Goal: Task Accomplishment & Management: Complete application form

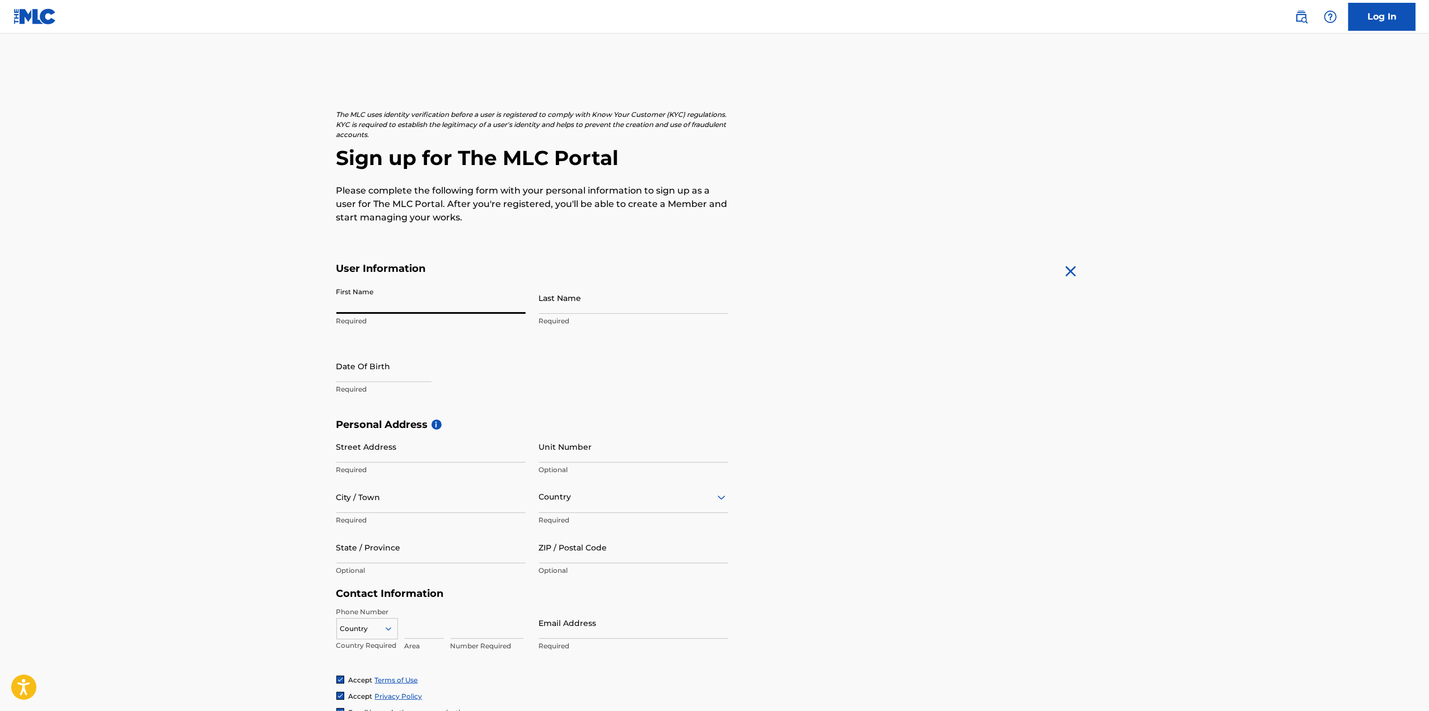
click at [452, 309] on input "First Name" at bounding box center [430, 298] width 189 height 32
type input "[PERSON_NAME]"
type input "Am Gestade 8"
type input "Linz am Rhein"
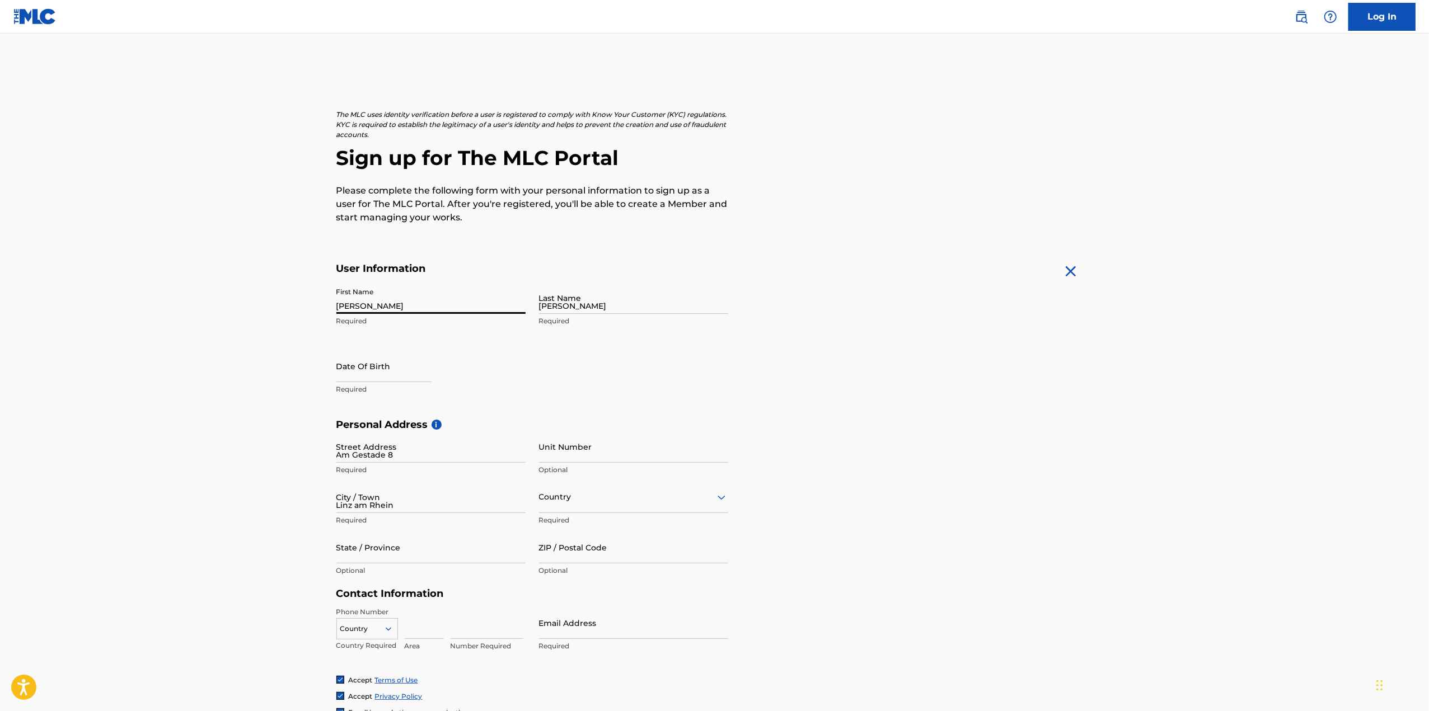
type input "[GEOGRAPHIC_DATA]"
type input "53545"
type input "49"
type input "491"
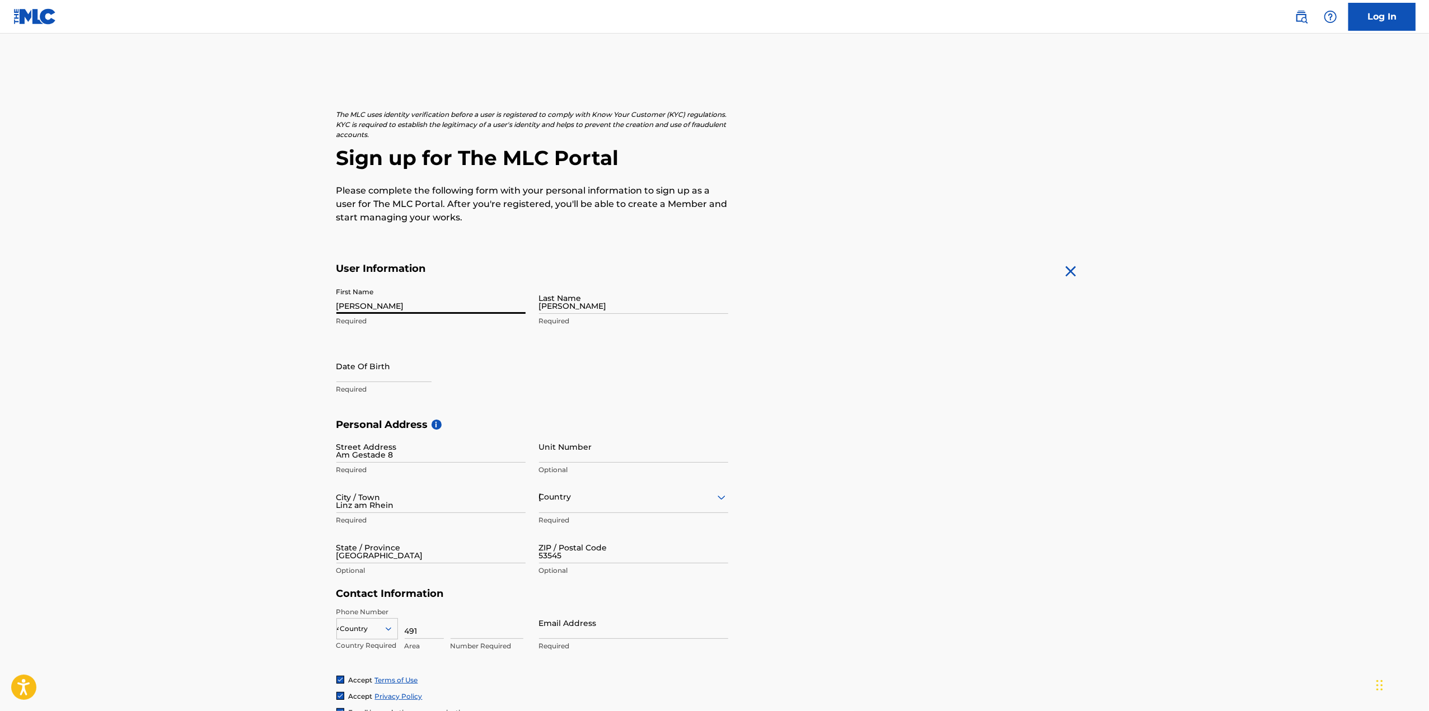
type input "5141332747"
type input "[EMAIL_ADDRESS][DOMAIN_NAME]"
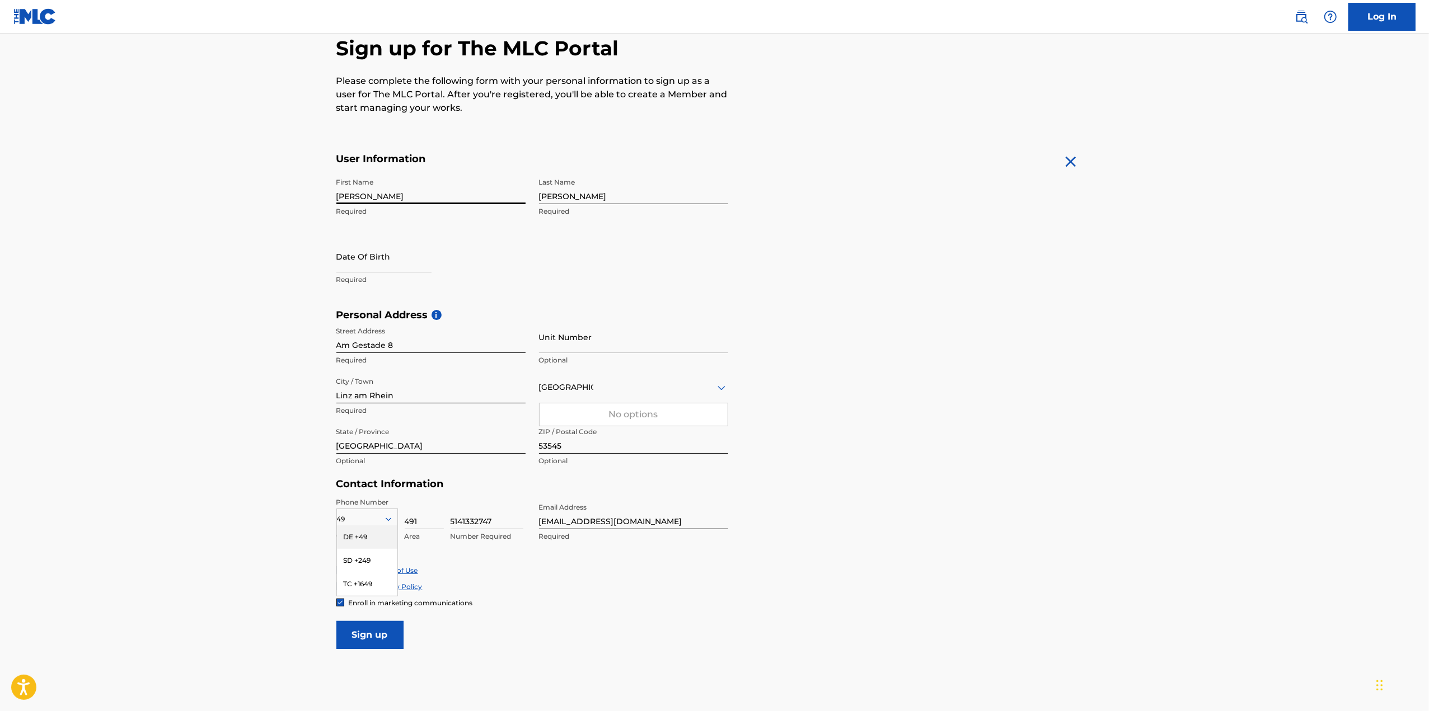
scroll to position [112, 0]
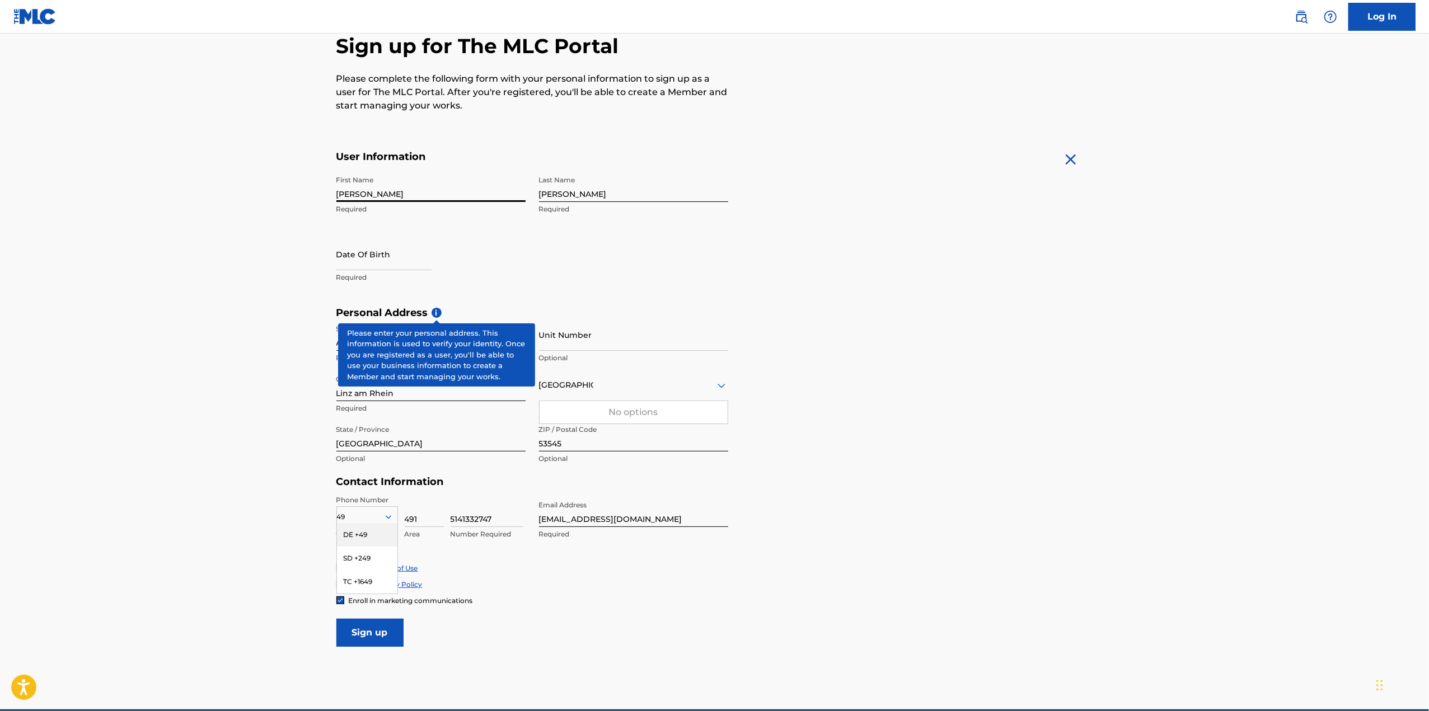
select select "7"
select select "2025"
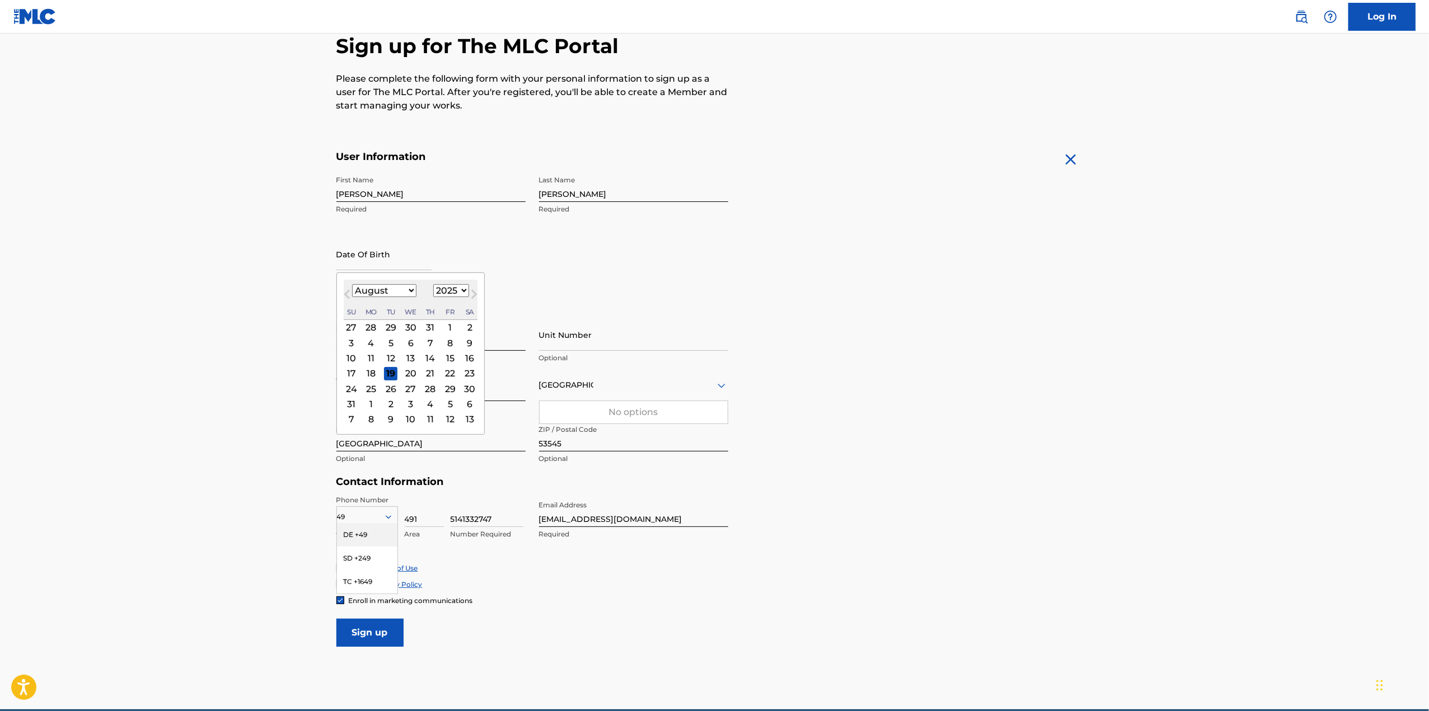
click at [373, 245] on input "text" at bounding box center [383, 254] width 95 height 32
click at [388, 371] on div "19" at bounding box center [390, 373] width 13 height 13
click at [277, 258] on main "The MLC uses identity verification before a user is registered to comply with K…" at bounding box center [714, 316] width 1429 height 788
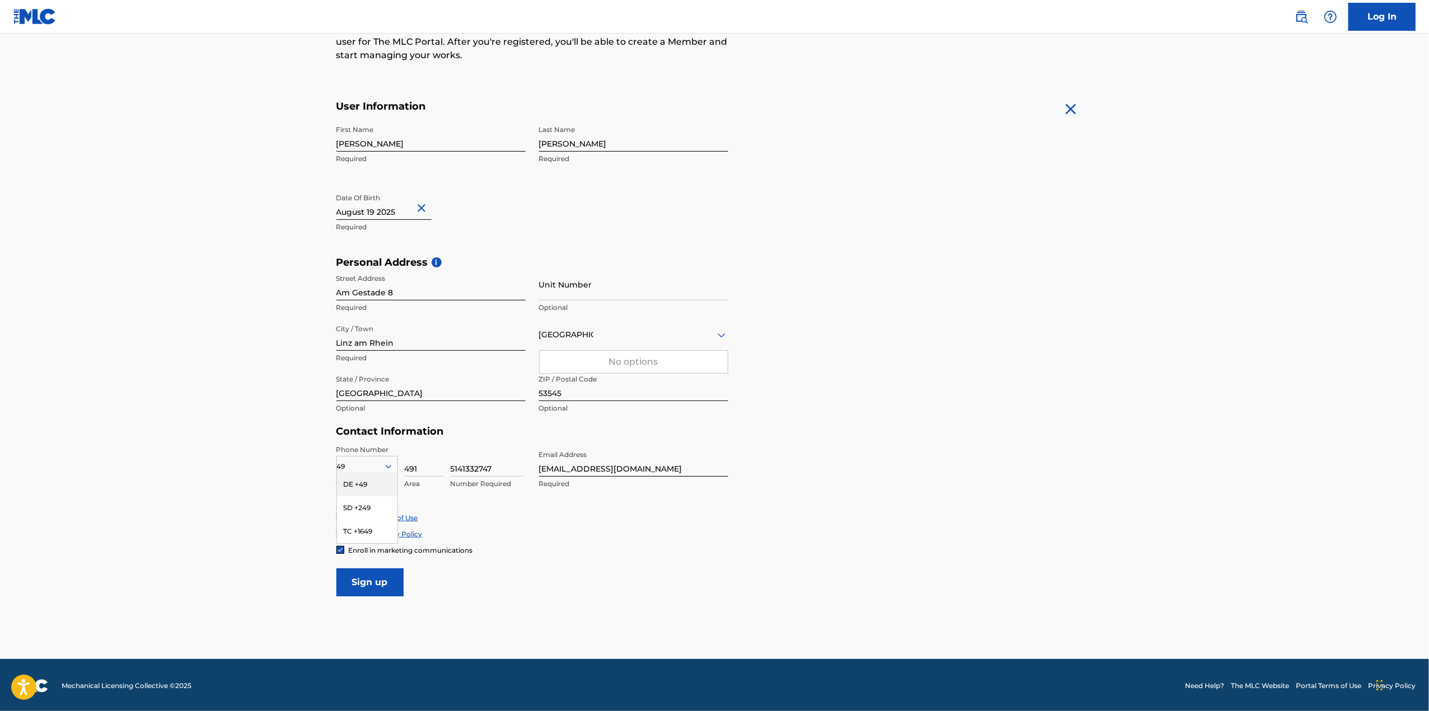
scroll to position [163, 0]
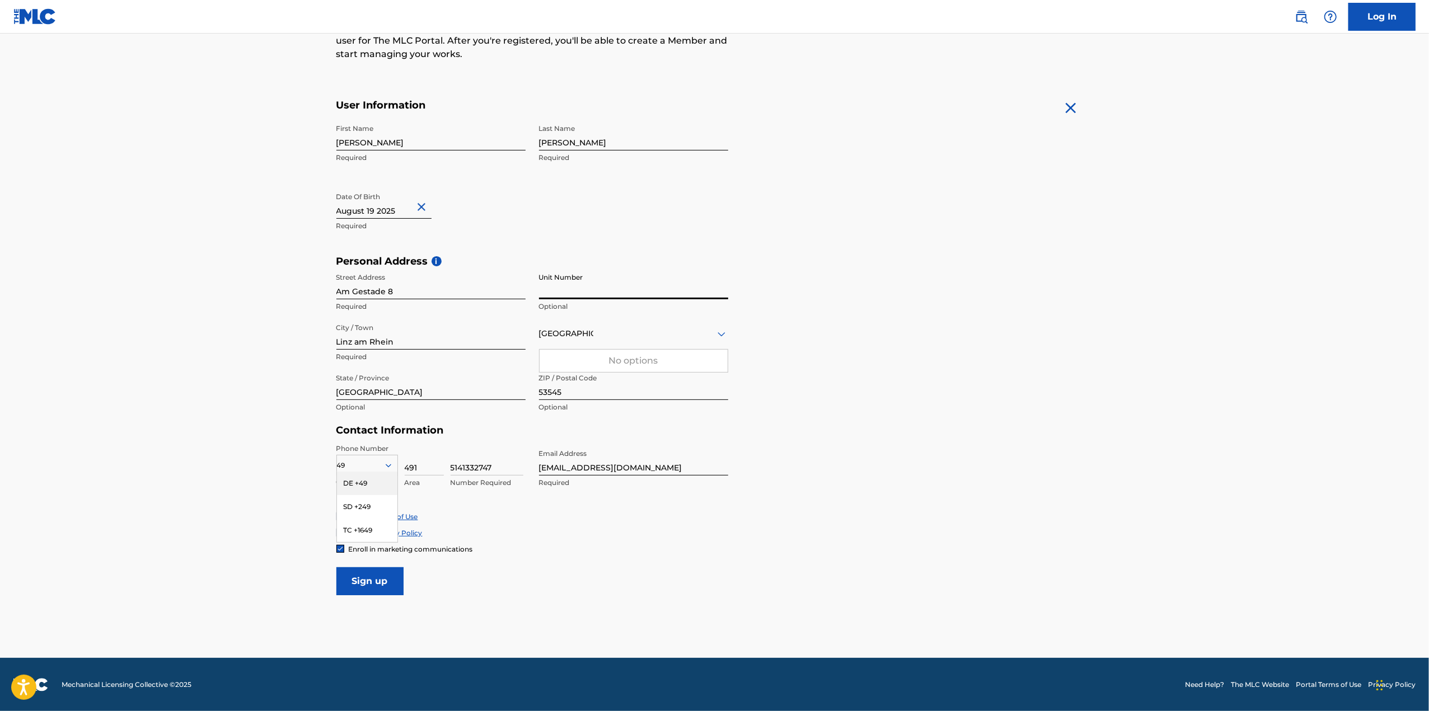
click at [593, 298] on input "Unit Number" at bounding box center [633, 284] width 189 height 32
click at [457, 333] on input "Linz am Rhein" at bounding box center [430, 334] width 189 height 32
click at [824, 377] on div "Personal Address i Street Address [GEOGRAPHIC_DATA] Required Unit Number Option…" at bounding box center [714, 340] width 757 height 170
click at [218, 354] on main "The MLC uses identity verification before a user is registered to comply with K…" at bounding box center [714, 264] width 1429 height 788
click at [369, 486] on div "DE +49" at bounding box center [367, 484] width 60 height 24
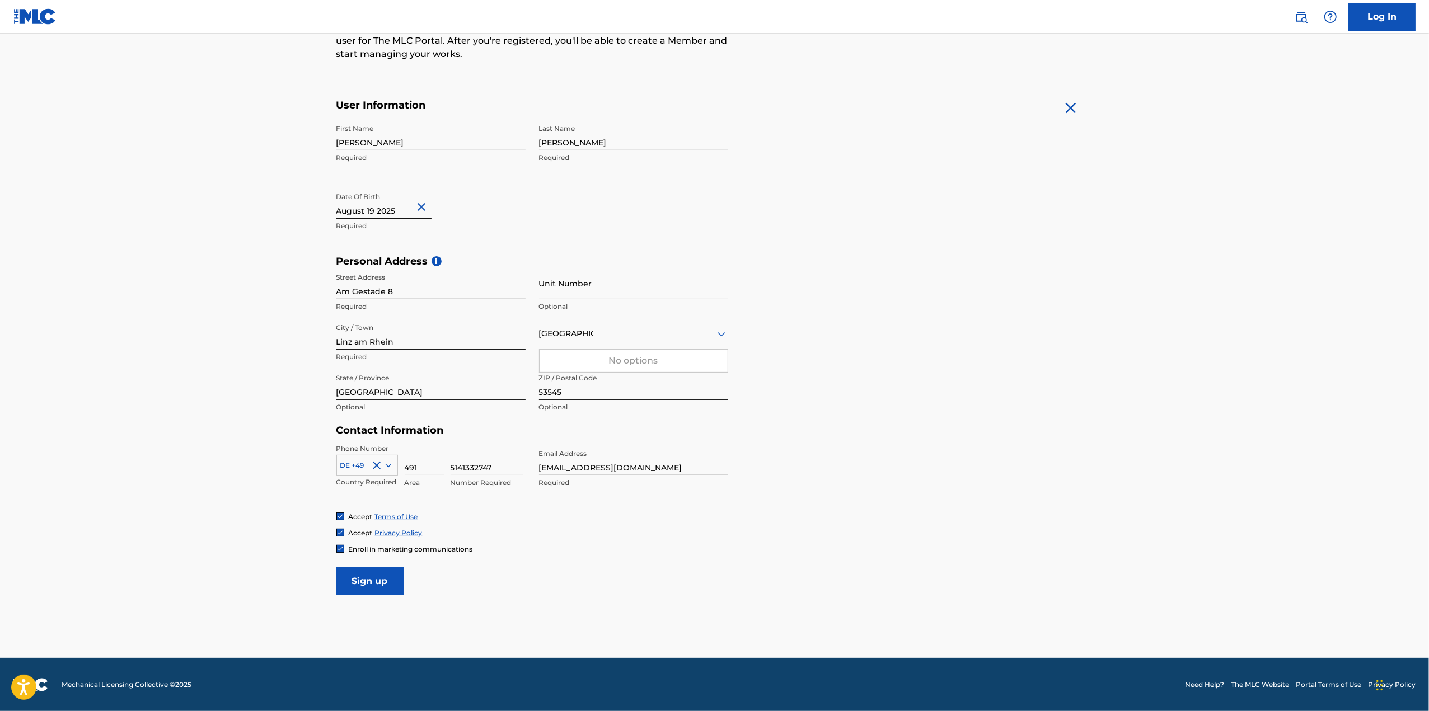
click at [285, 473] on main "The MLC uses identity verification before a user is registered to comply with K…" at bounding box center [714, 264] width 1429 height 788
drag, startPoint x: 424, startPoint y: 469, endPoint x: 377, endPoint y: 468, distance: 47.6
click at [377, 468] on div "DE +49 Country Required 491 Area 5141332747 Number Required" at bounding box center [430, 469] width 189 height 50
type input "151"
type input "41332747"
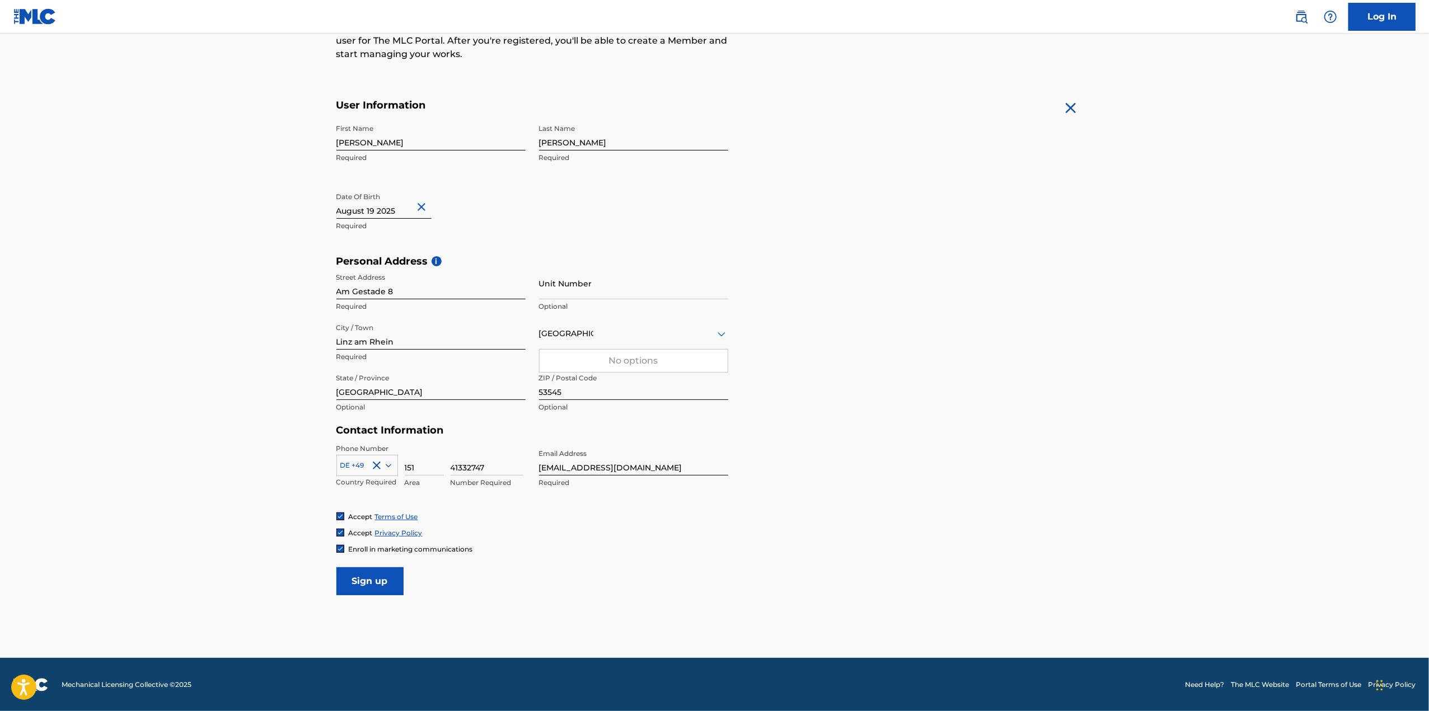
click at [804, 483] on form "User Information First Name [PERSON_NAME] Required Last Name [PERSON_NAME] Requ…" at bounding box center [714, 347] width 757 height 496
click at [709, 495] on div "Phone Number DE +49 Country Required 151 Area 41332747 Number Required Email Ad…" at bounding box center [532, 478] width 392 height 68
drag, startPoint x: 570, startPoint y: 467, endPoint x: 473, endPoint y: 467, distance: 96.3
click at [473, 467] on div "Phone Number DE +49 Country Required 151 Area 41332747 Number Required Email Ad…" at bounding box center [532, 478] width 392 height 68
type input "[EMAIL_ADDRESS][DOMAIN_NAME]"
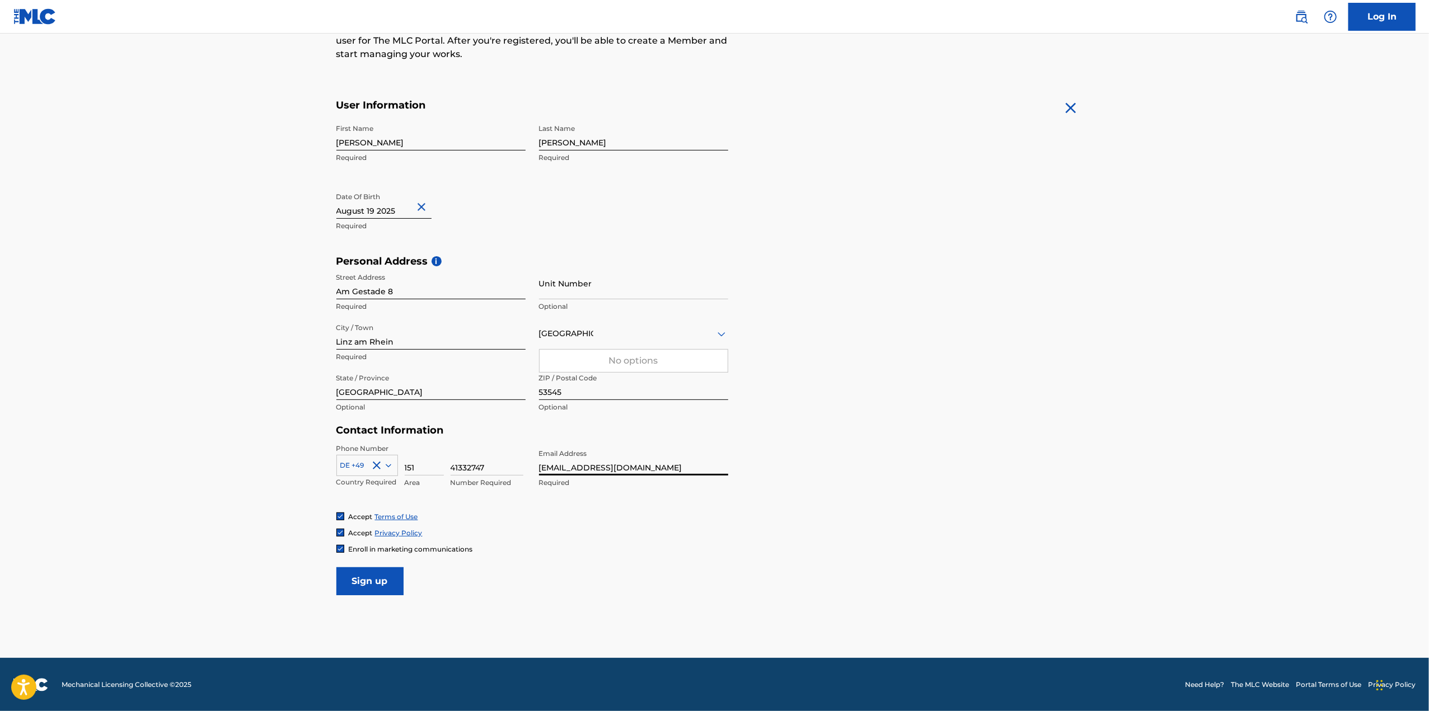
click at [205, 458] on main "The MLC uses identity verification before a user is registered to comply with K…" at bounding box center [714, 264] width 1429 height 788
click at [337, 546] on img at bounding box center [340, 549] width 7 height 7
click at [384, 592] on input "Sign up" at bounding box center [369, 582] width 67 height 28
click at [571, 346] on div "Country [GEOGRAPHIC_DATA]" at bounding box center [633, 334] width 189 height 32
type input "Ger"
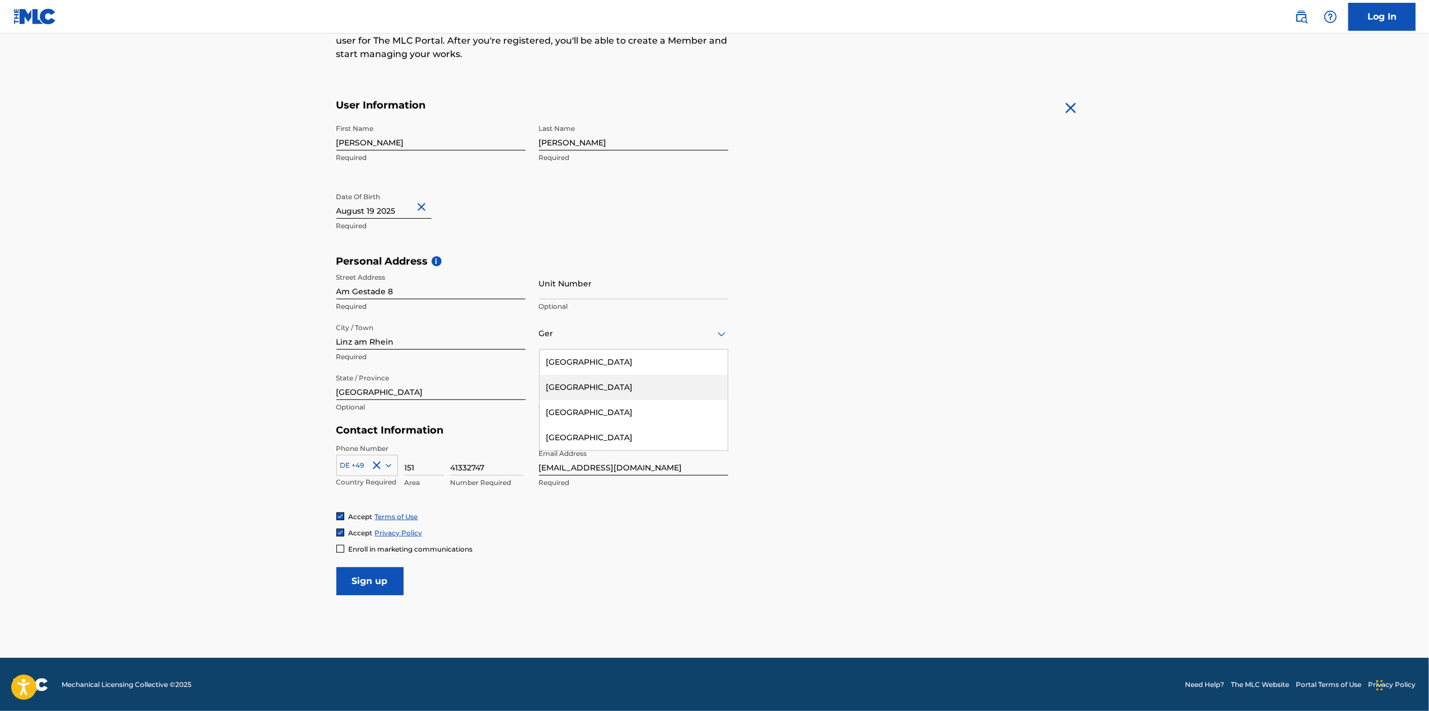
click at [595, 391] on div "[GEOGRAPHIC_DATA]" at bounding box center [634, 387] width 188 height 25
click at [387, 585] on input "Sign up" at bounding box center [369, 582] width 67 height 28
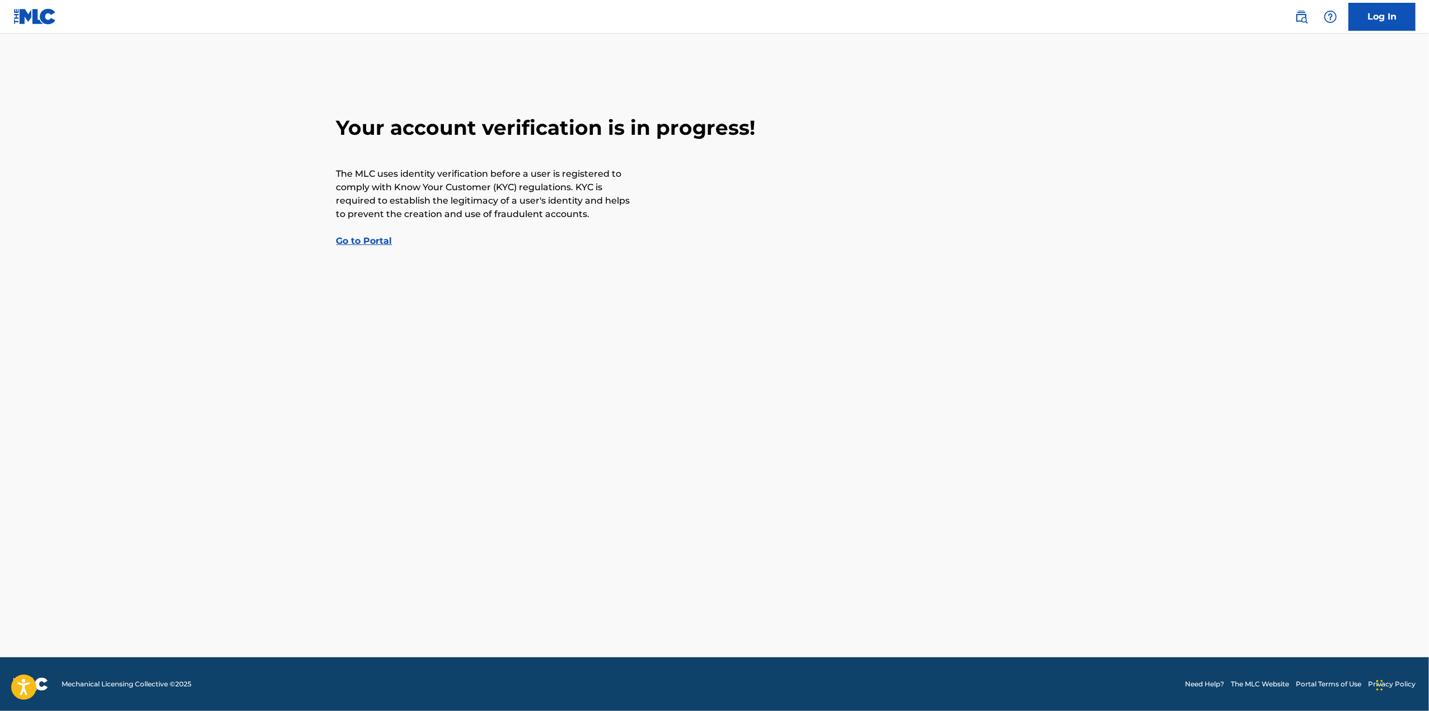
click at [356, 233] on div "Your account verification is in progress! The MLC uses identity verification be…" at bounding box center [715, 181] width 784 height 133
drag, startPoint x: 407, startPoint y: 257, endPoint x: 405, endPoint y: 243, distance: 14.3
click at [405, 243] on main "Your account verification is in progress! The MLC uses identity verification be…" at bounding box center [714, 346] width 1429 height 624
drag, startPoint x: 405, startPoint y: 243, endPoint x: 376, endPoint y: 245, distance: 28.6
click at [379, 246] on link "Go to Portal" at bounding box center [364, 241] width 56 height 11
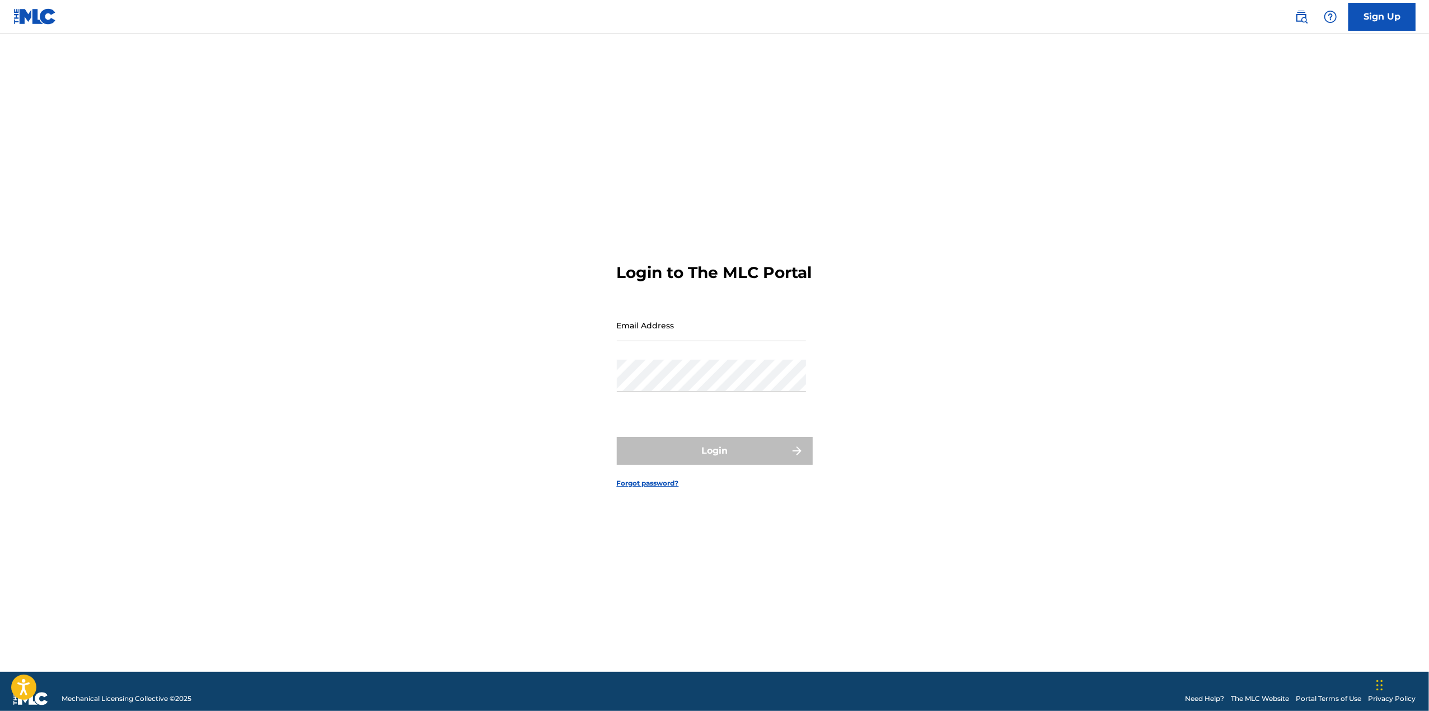
click at [684, 360] on div "Email Address" at bounding box center [711, 335] width 189 height 50
click at [683, 353] on div "Email Address" at bounding box center [711, 335] width 189 height 50
drag, startPoint x: 388, startPoint y: 142, endPoint x: 388, endPoint y: 119, distance: 23.0
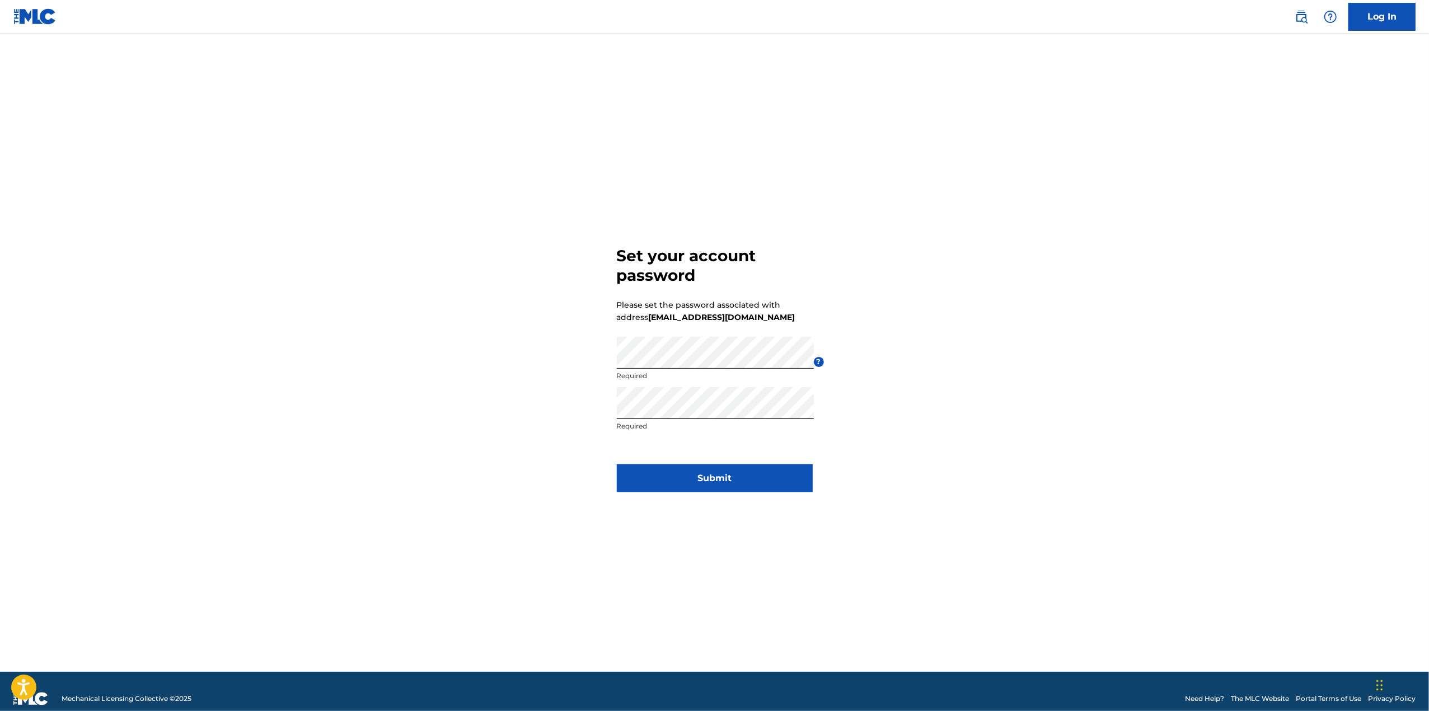
click at [703, 480] on button "Submit" at bounding box center [715, 479] width 196 height 28
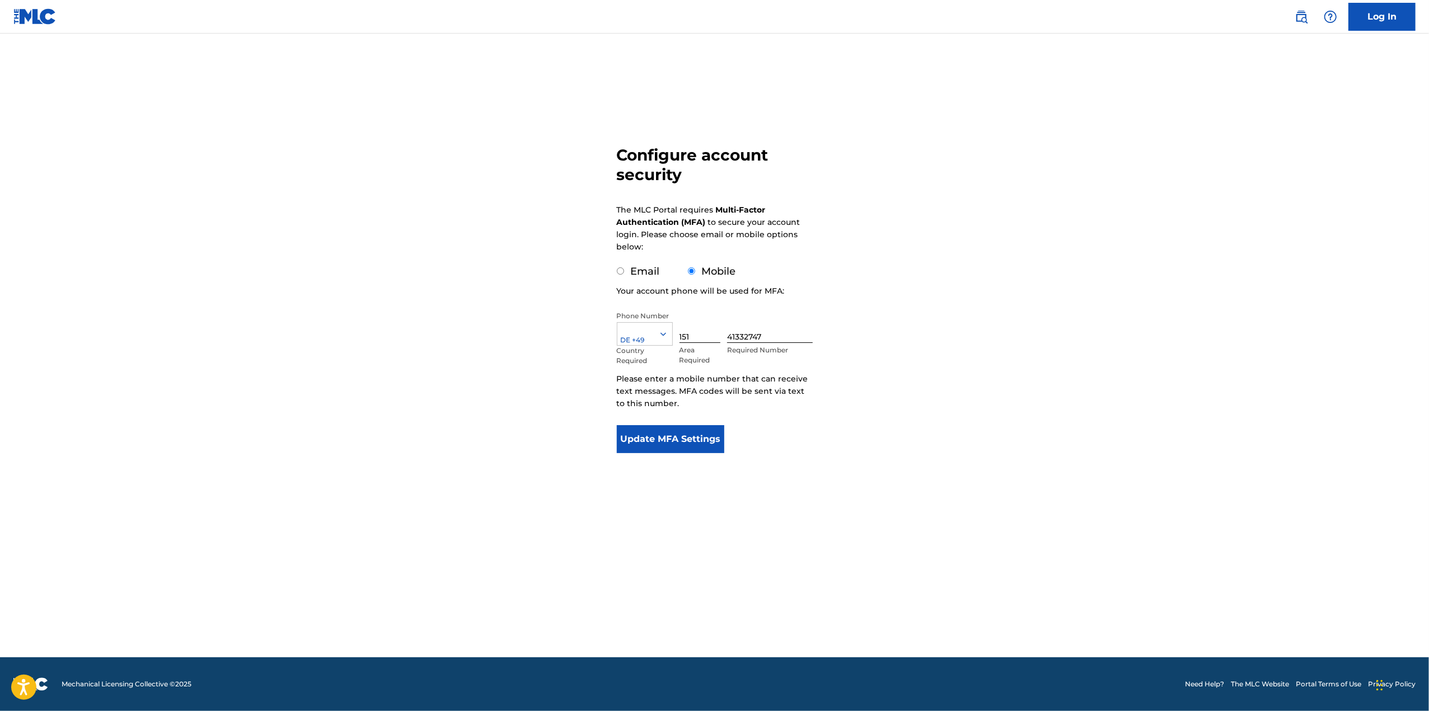
click at [678, 446] on button "Update MFA Settings" at bounding box center [671, 439] width 108 height 28
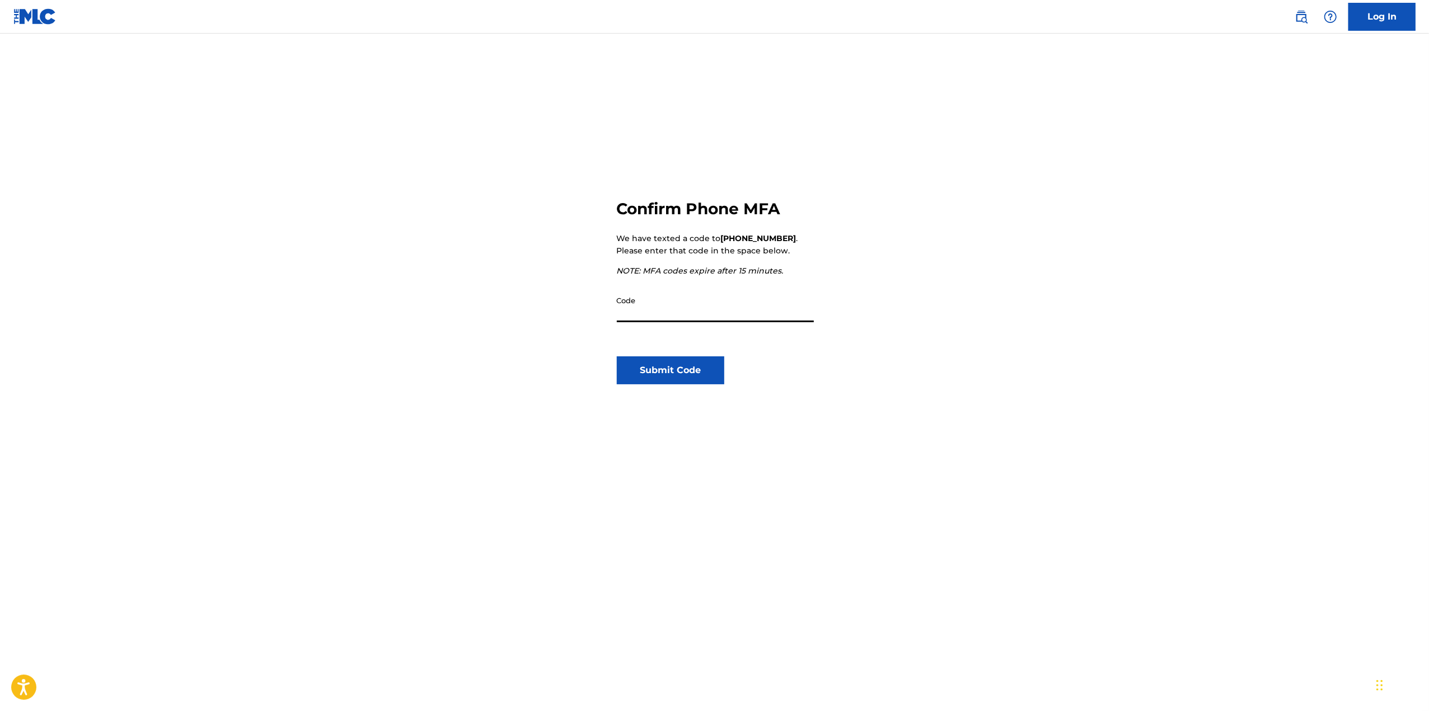
click at [728, 308] on input "Code" at bounding box center [715, 306] width 197 height 32
type input "741797"
click button "Submit Code" at bounding box center [671, 371] width 108 height 28
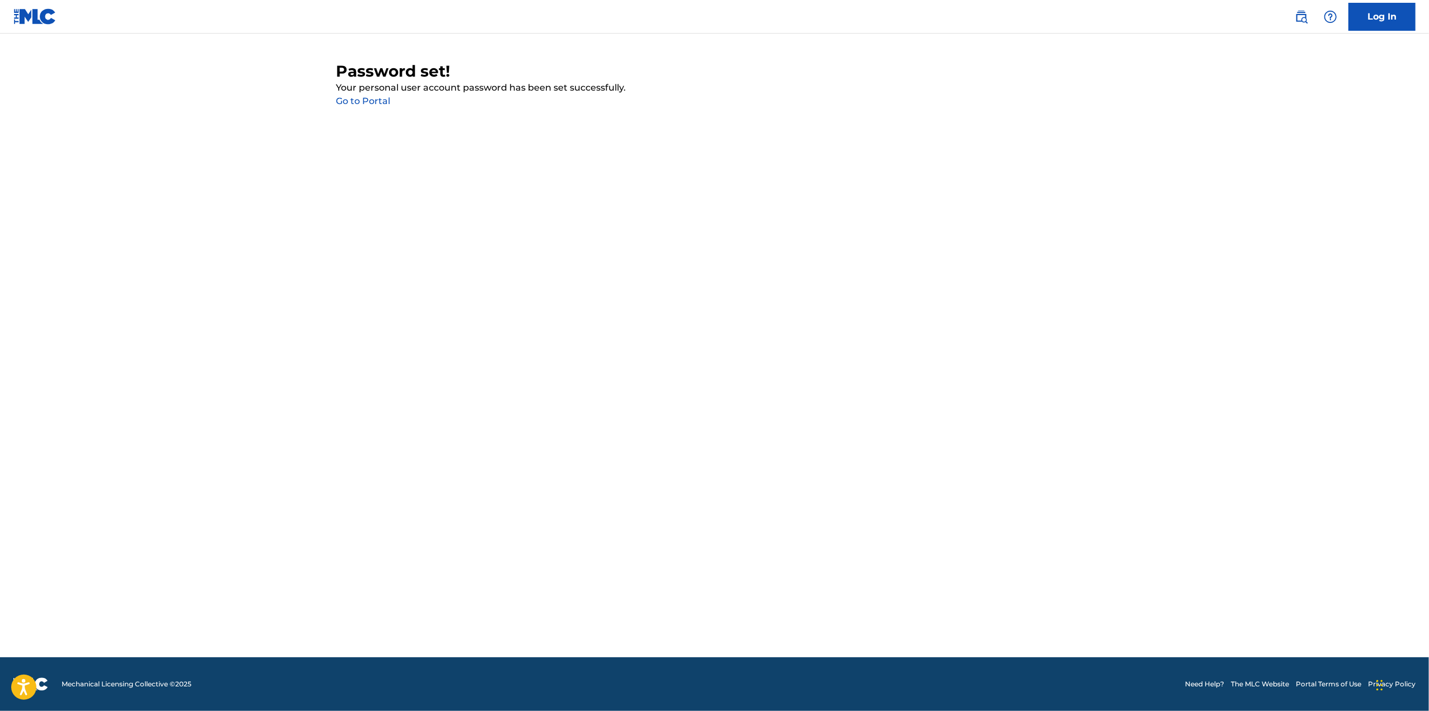
click at [376, 99] on link "Go to Portal" at bounding box center [363, 101] width 54 height 11
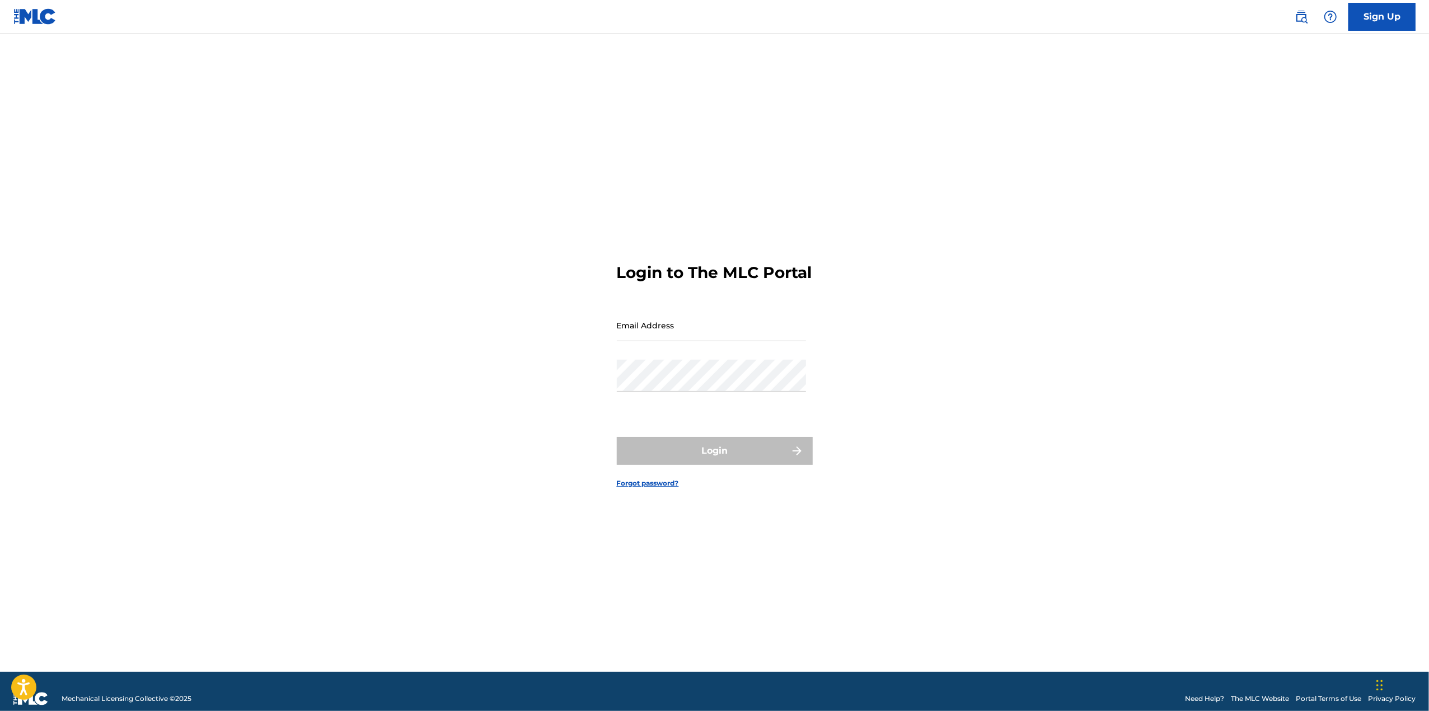
click at [694, 341] on input "Email Address" at bounding box center [711, 326] width 189 height 32
type input "[EMAIL_ADDRESS][DOMAIN_NAME]"
click at [617, 437] on button "Login" at bounding box center [715, 451] width 196 height 28
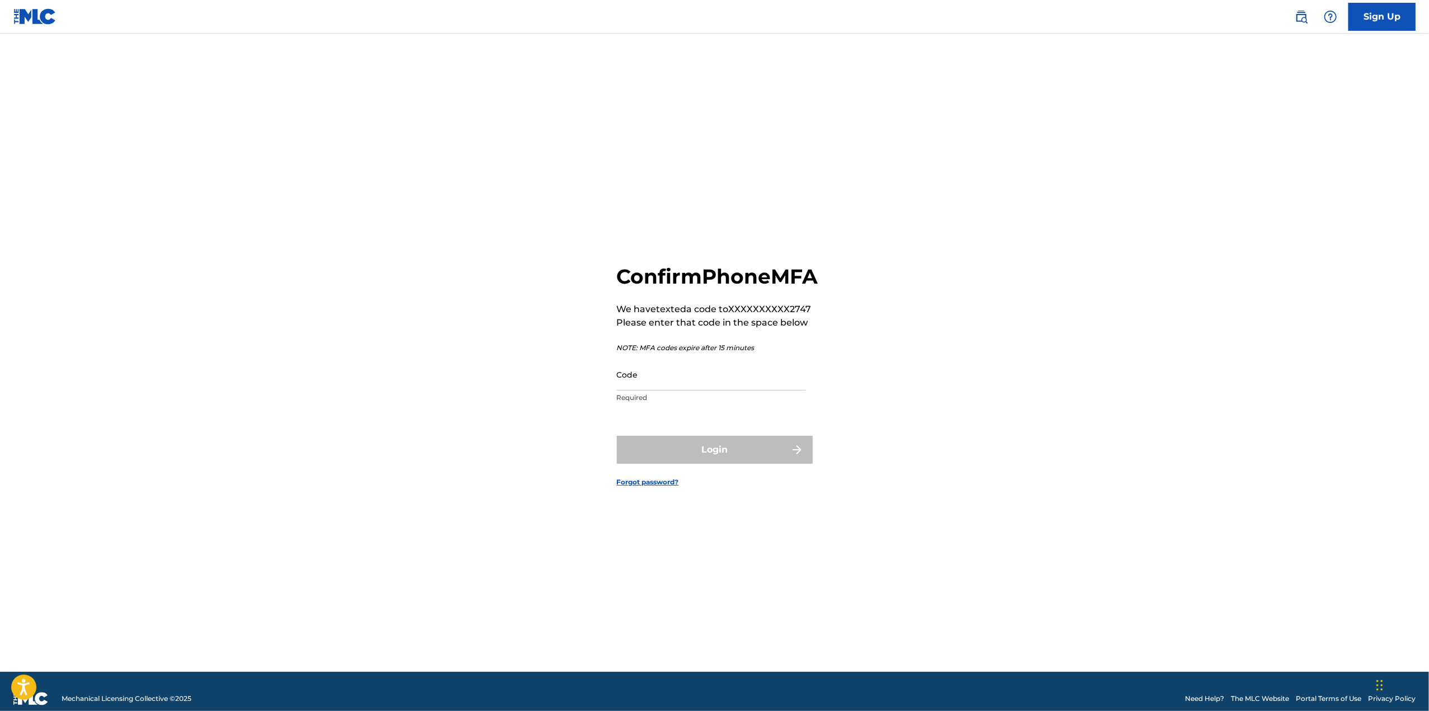
click at [706, 391] on input "Code" at bounding box center [711, 375] width 189 height 32
type input "713835"
click at [617, 436] on button "Login" at bounding box center [715, 450] width 196 height 28
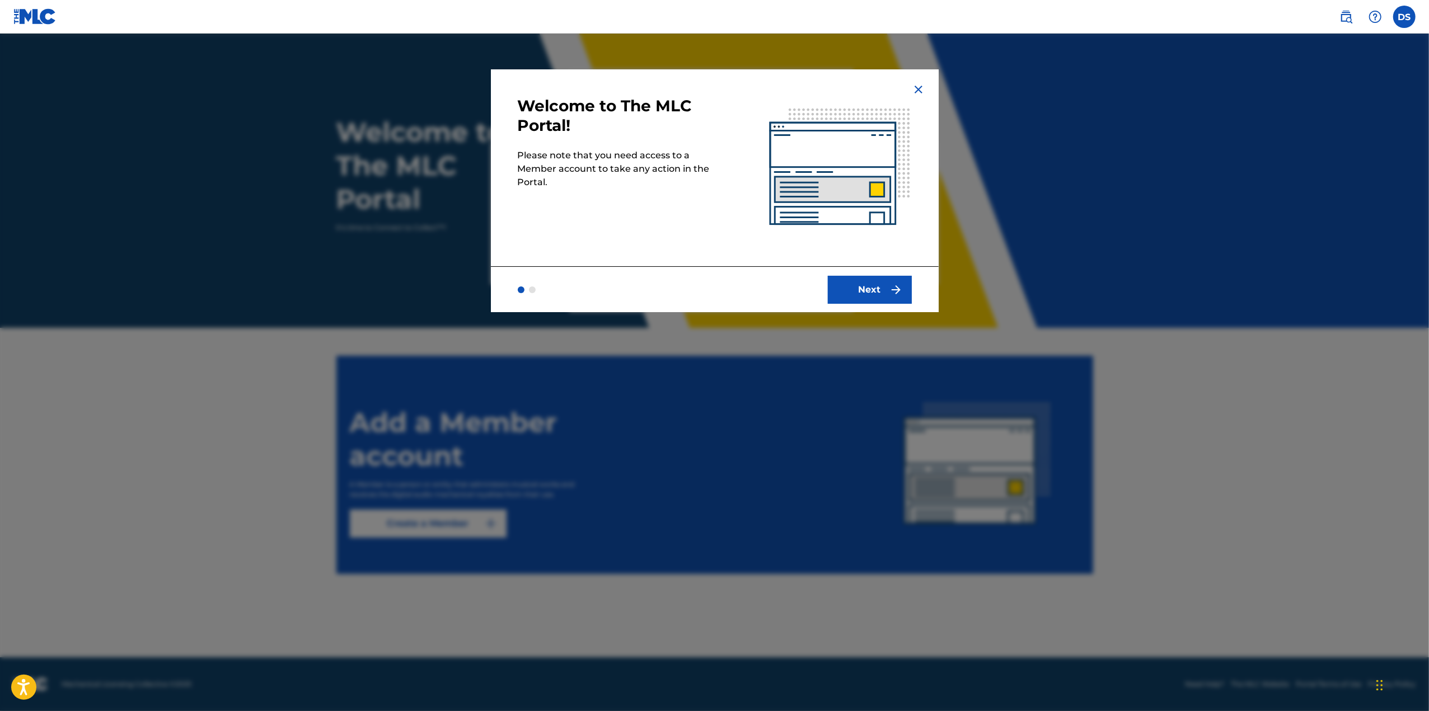
click at [892, 293] on img "submit" at bounding box center [895, 289] width 13 height 13
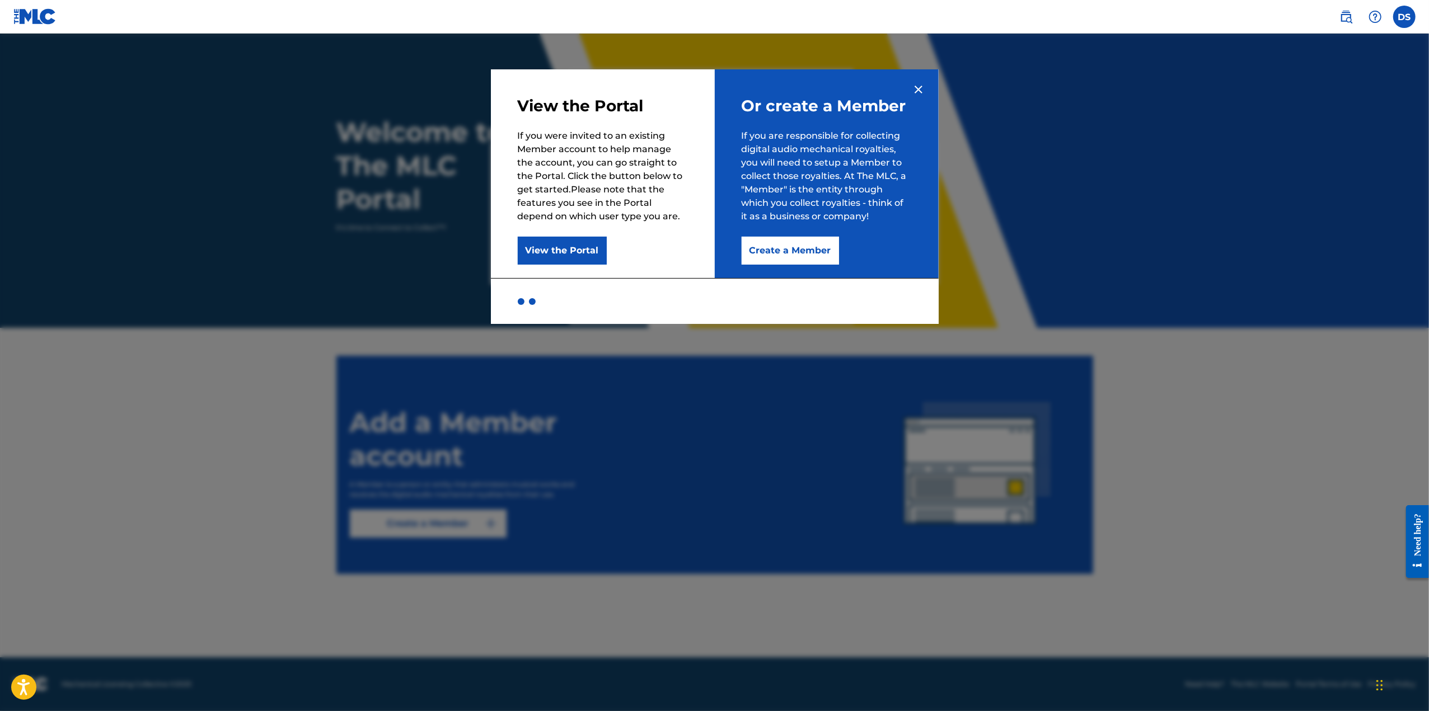
click at [922, 85] on img at bounding box center [918, 89] width 13 height 13
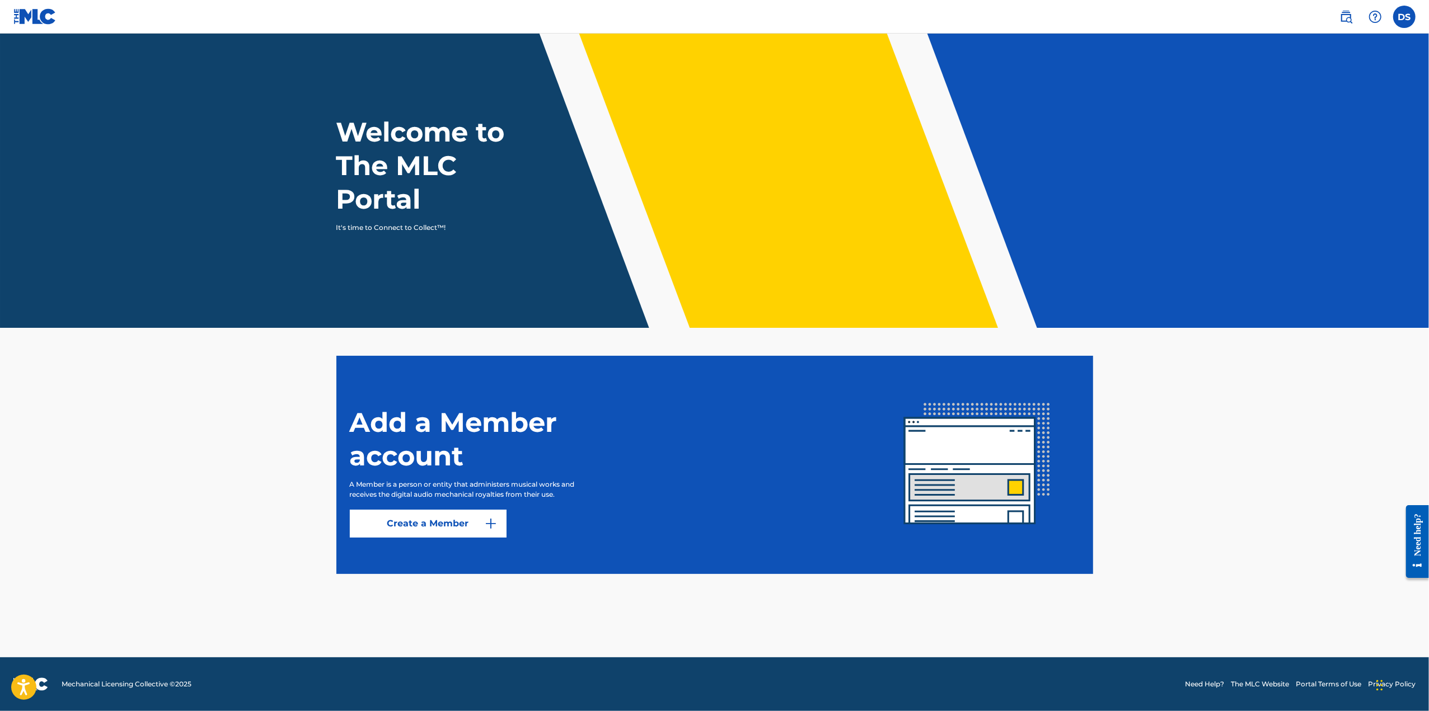
click at [443, 509] on link "Create a Member" at bounding box center [428, 524] width 157 height 28
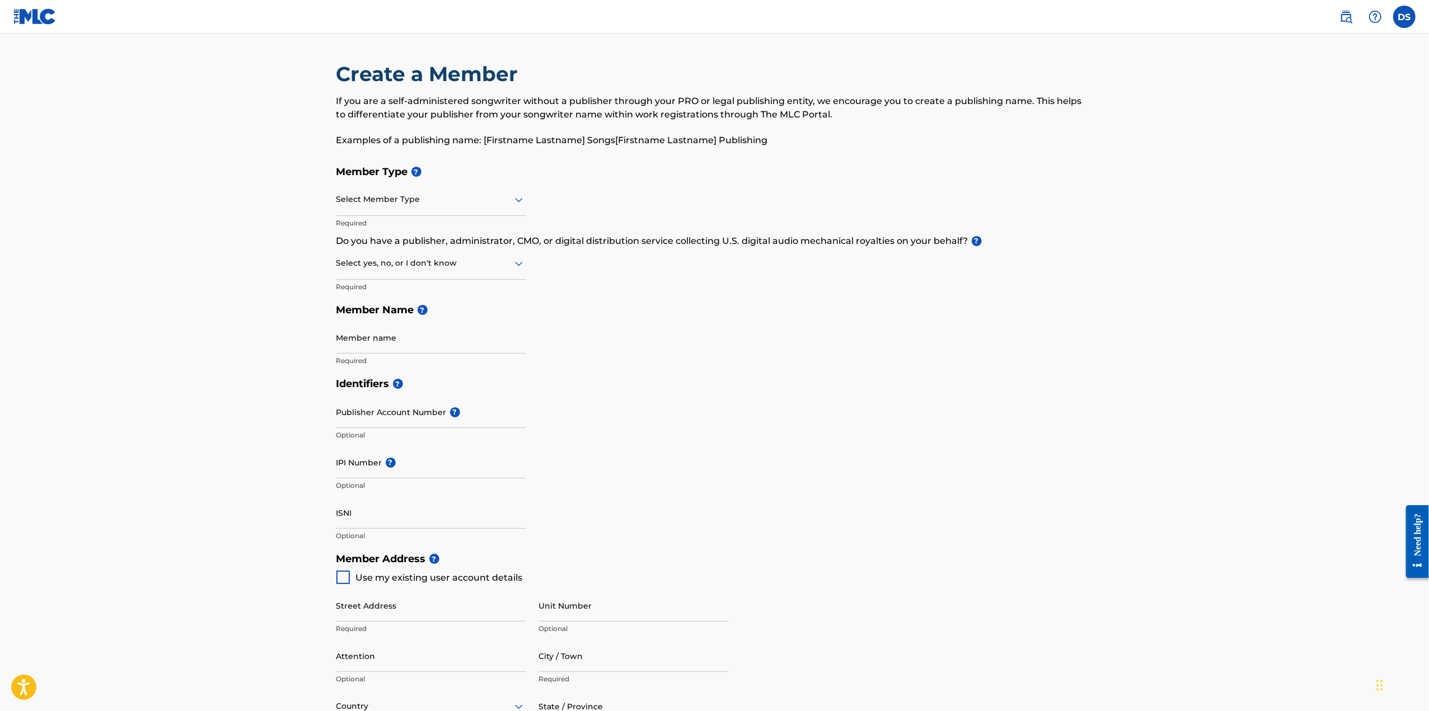
click at [431, 198] on div at bounding box center [430, 200] width 189 height 14
click at [670, 346] on div "Member Type ? Select Member Type Required Do you have a publisher, administrato…" at bounding box center [714, 266] width 757 height 212
click at [439, 210] on div "Select Member Type" at bounding box center [430, 200] width 189 height 32
click at [420, 256] on div "Publisher" at bounding box center [431, 253] width 188 height 25
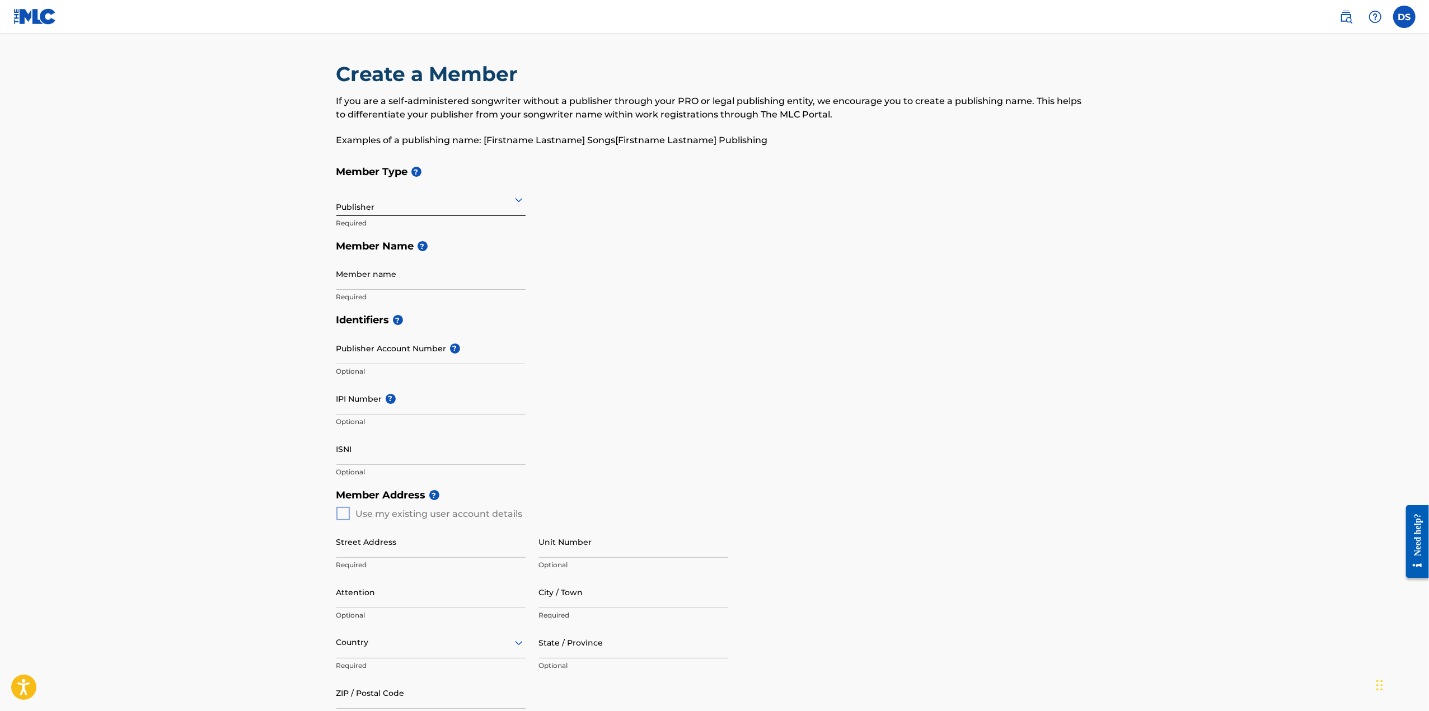
click at [452, 279] on input "Member name" at bounding box center [430, 274] width 189 height 32
click at [650, 369] on div "Identifiers ? Publisher Account Number ? Optional IPI Number ? Optional ISNI Op…" at bounding box center [714, 395] width 757 height 175
